Goal: Find specific page/section: Find specific page/section

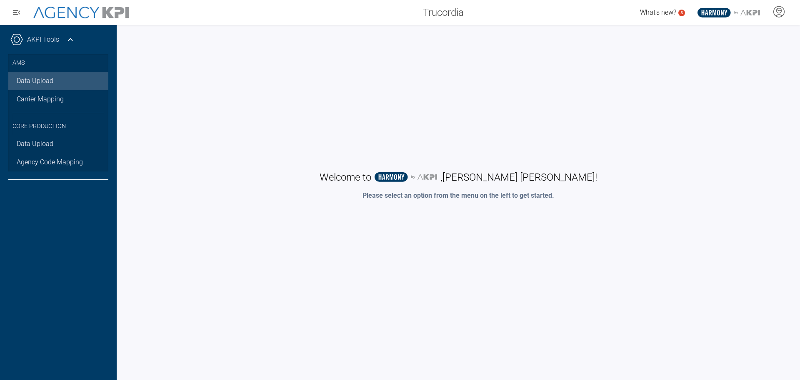
click at [57, 77] on link "Data Upload" at bounding box center [58, 81] width 100 height 18
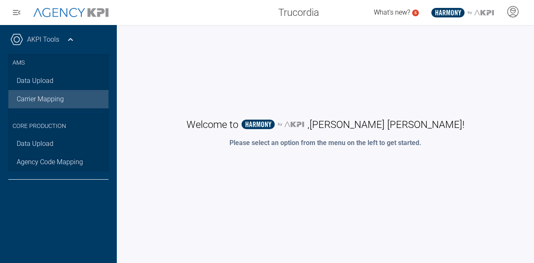
click at [60, 101] on link "Carrier Mapping" at bounding box center [58, 99] width 100 height 18
